Goal: Find contact information: Find contact information

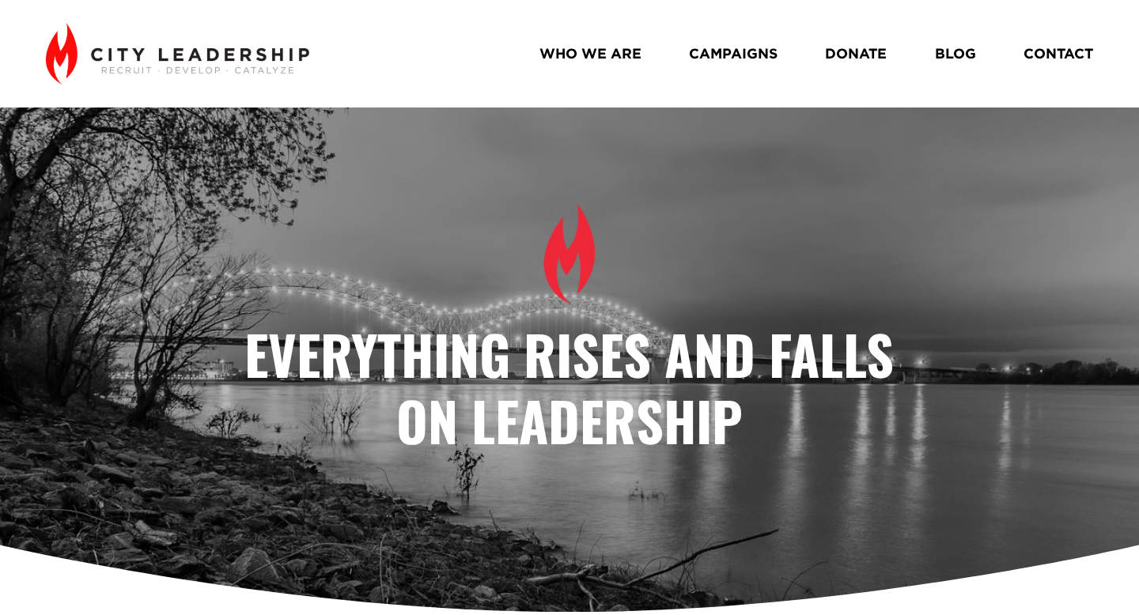
click at [588, 55] on link "WHO WE ARE" at bounding box center [590, 54] width 102 height 28
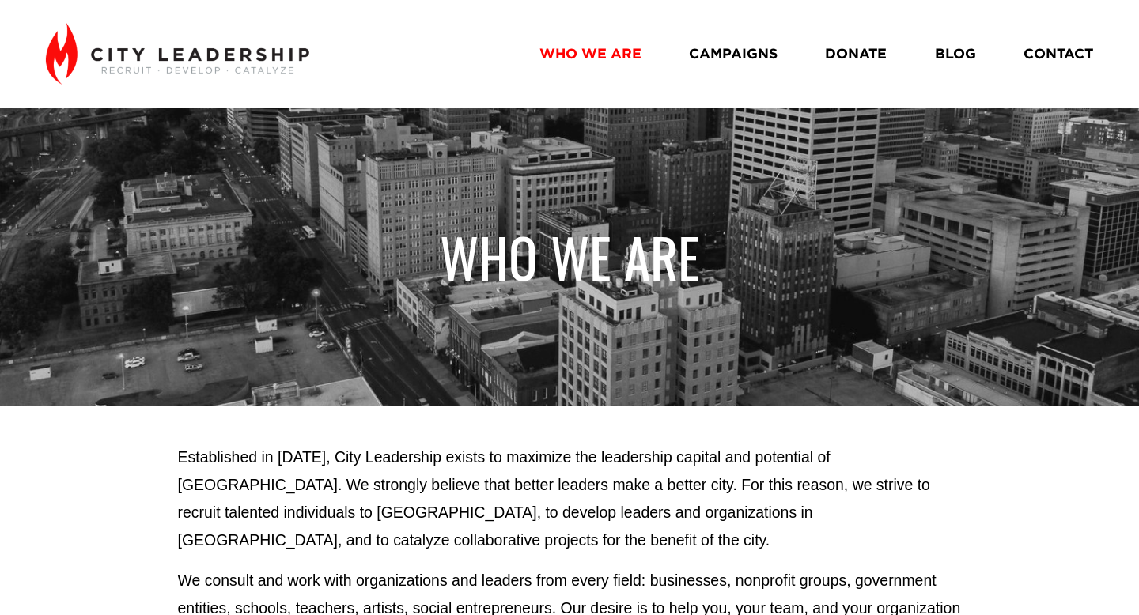
scroll to position [580, 0]
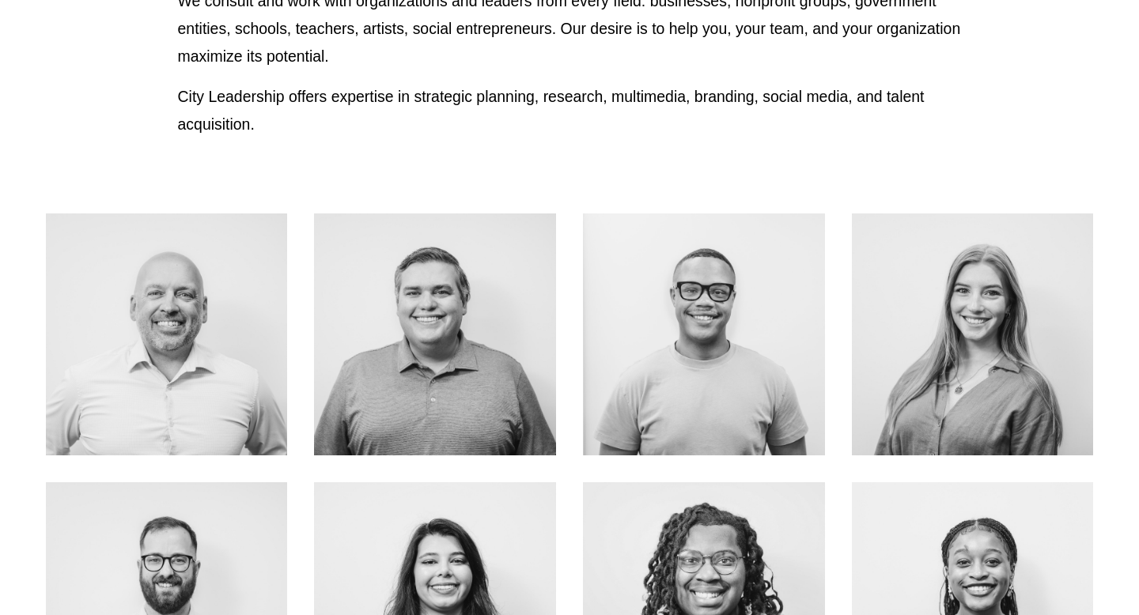
click at [965, 381] on link "ABOUT ME" at bounding box center [972, 369] width 126 height 42
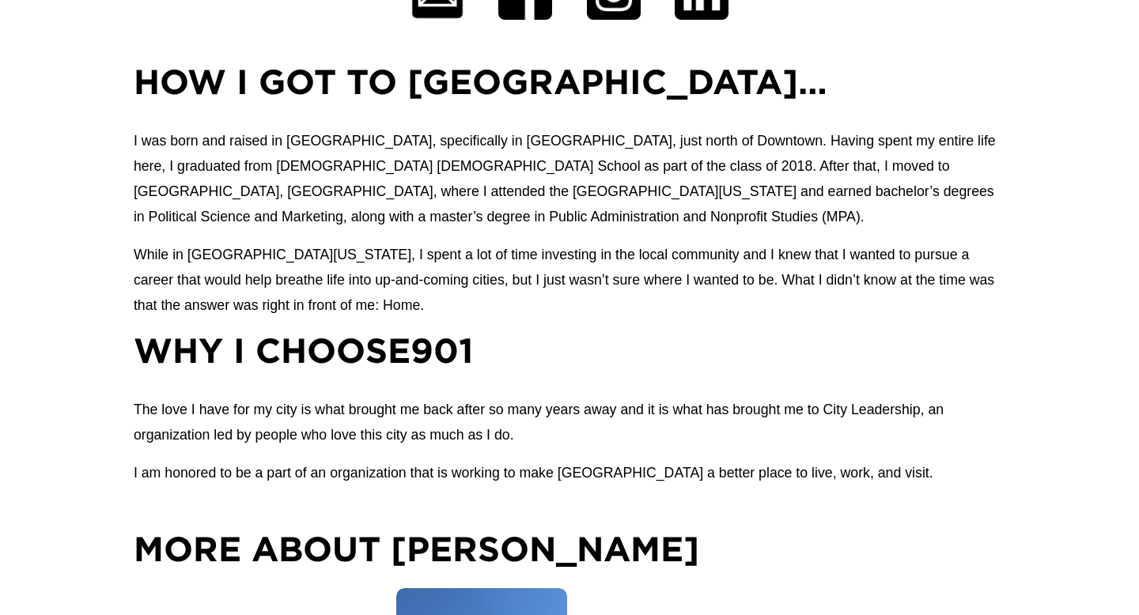
scroll to position [921, 0]
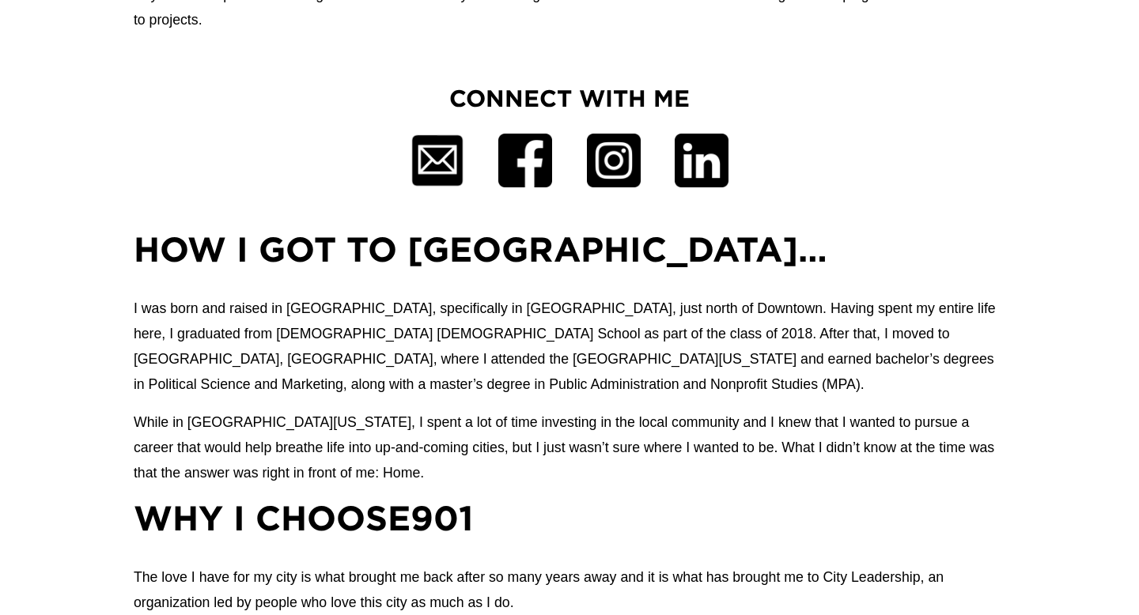
click at [623, 168] on div at bounding box center [614, 161] width 54 height 54
